Goal: Transaction & Acquisition: Purchase product/service

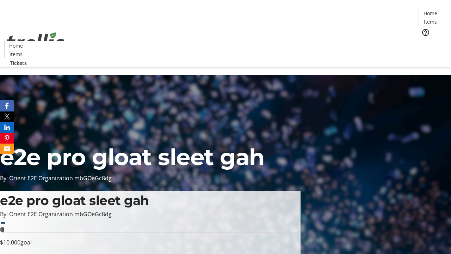
click at [424, 41] on span "Tickets" at bounding box center [432, 44] width 17 height 7
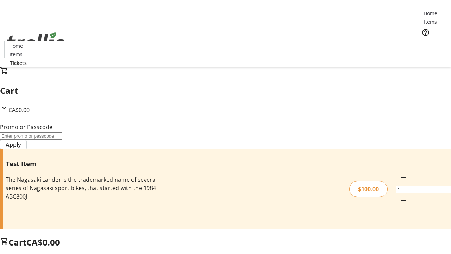
type input "PERCENT"
